Goal: Transaction & Acquisition: Purchase product/service

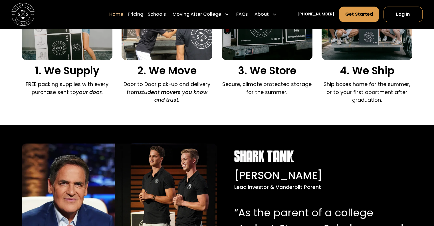
scroll to position [607, 0]
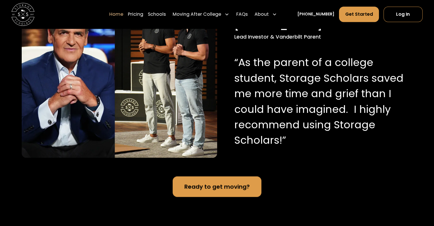
click at [246, 120] on p "“As the parent of a college student, Storage Scholars saved me more time and gr…" at bounding box center [319, 101] width 170 height 93
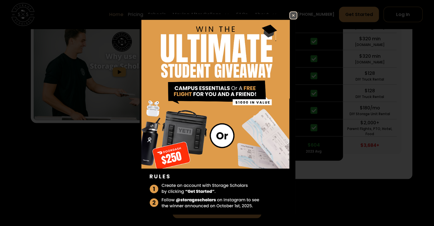
scroll to position [1132, 0]
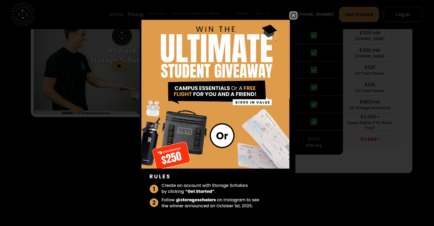
click at [290, 13] on img at bounding box center [293, 15] width 7 height 7
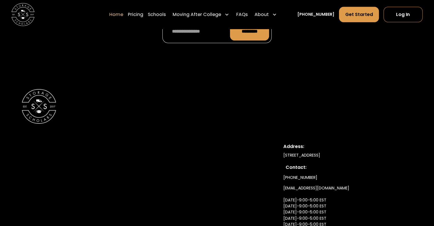
scroll to position [1950, 0]
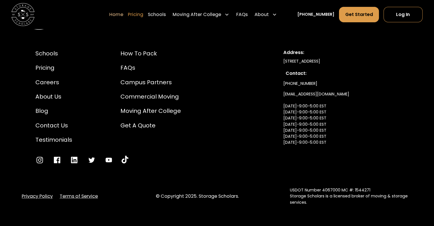
click at [143, 13] on link "Pricing" at bounding box center [135, 14] width 15 height 16
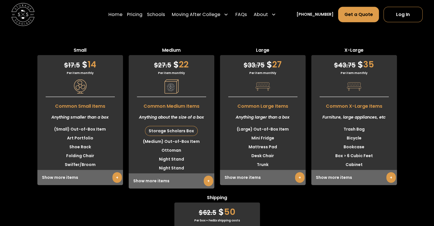
click at [114, 172] on link "+" at bounding box center [116, 177] width 9 height 11
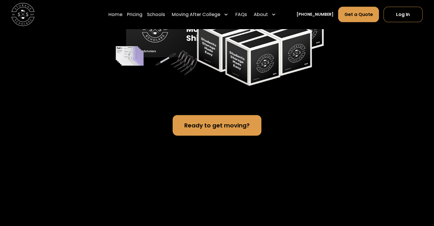
scroll to position [1162, 0]
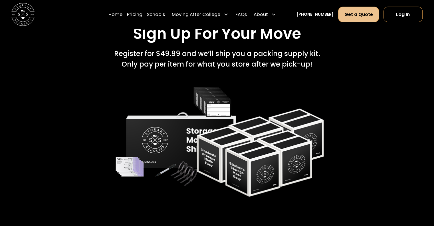
click at [359, 17] on link "Get a Quote" at bounding box center [358, 14] width 41 height 15
